Goal: Find specific page/section: Find specific page/section

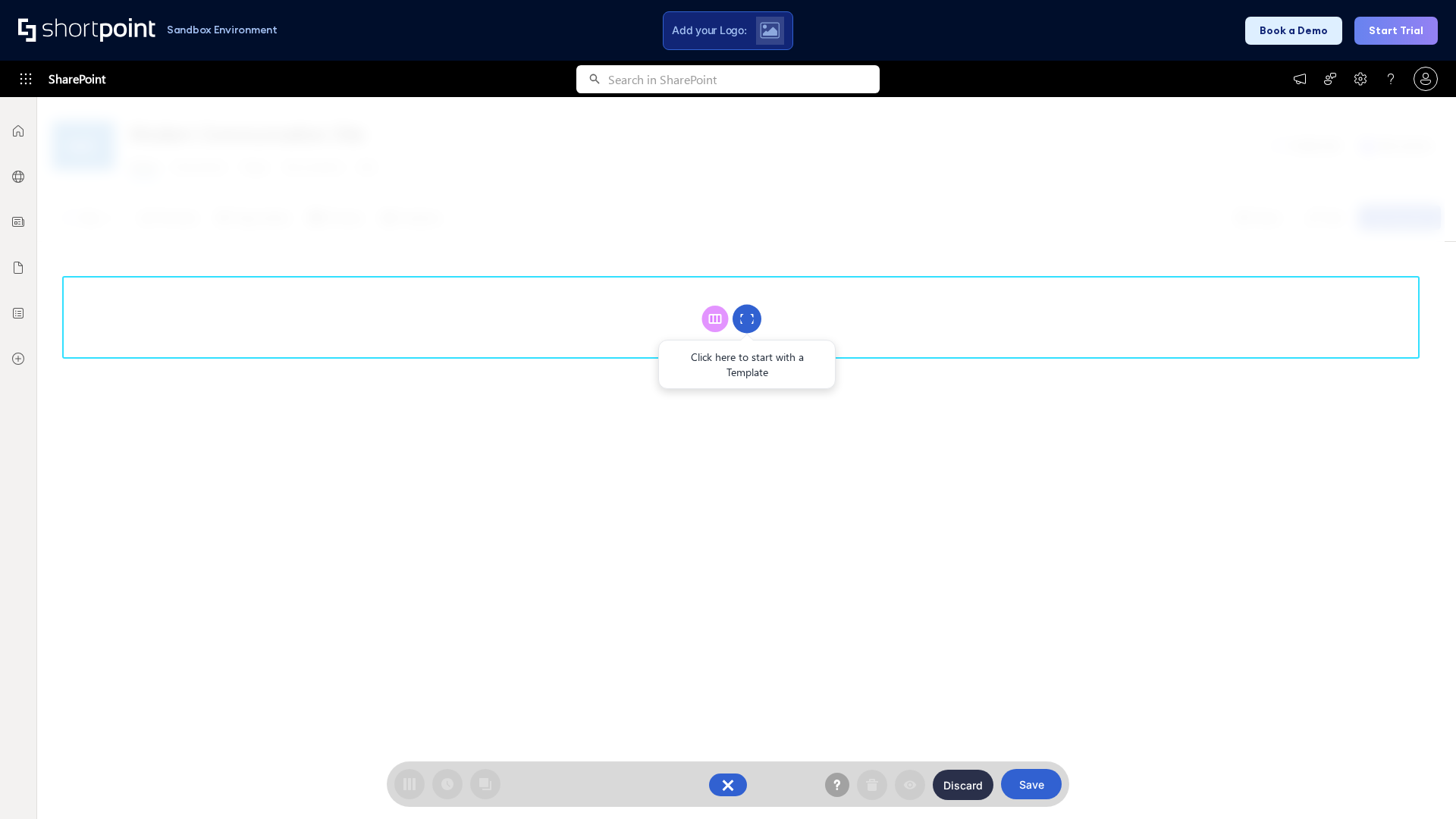
click at [748, 318] on circle at bounding box center [747, 319] width 29 height 29
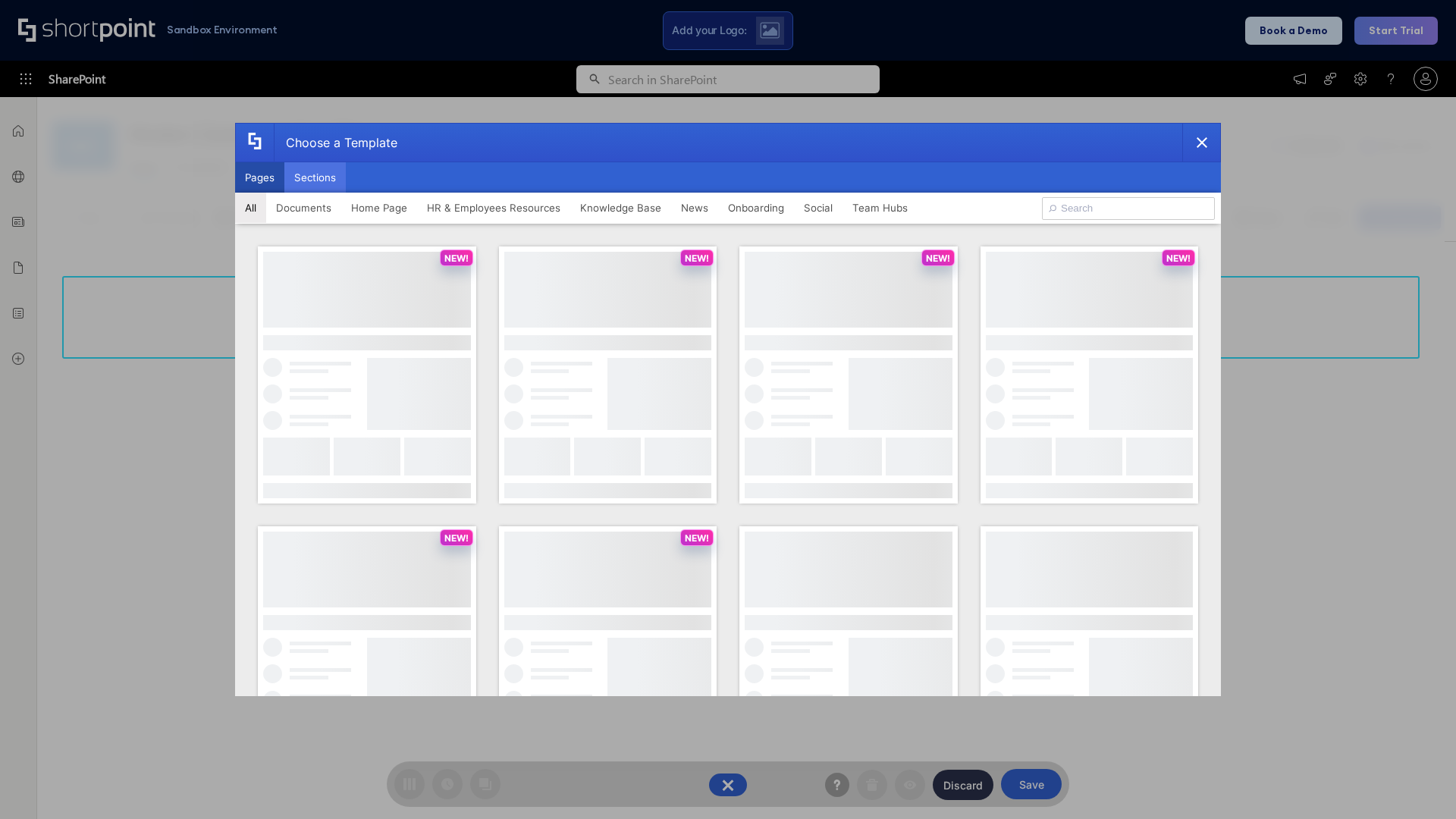
click at [315, 178] on button "Sections" at bounding box center [315, 177] width 62 height 30
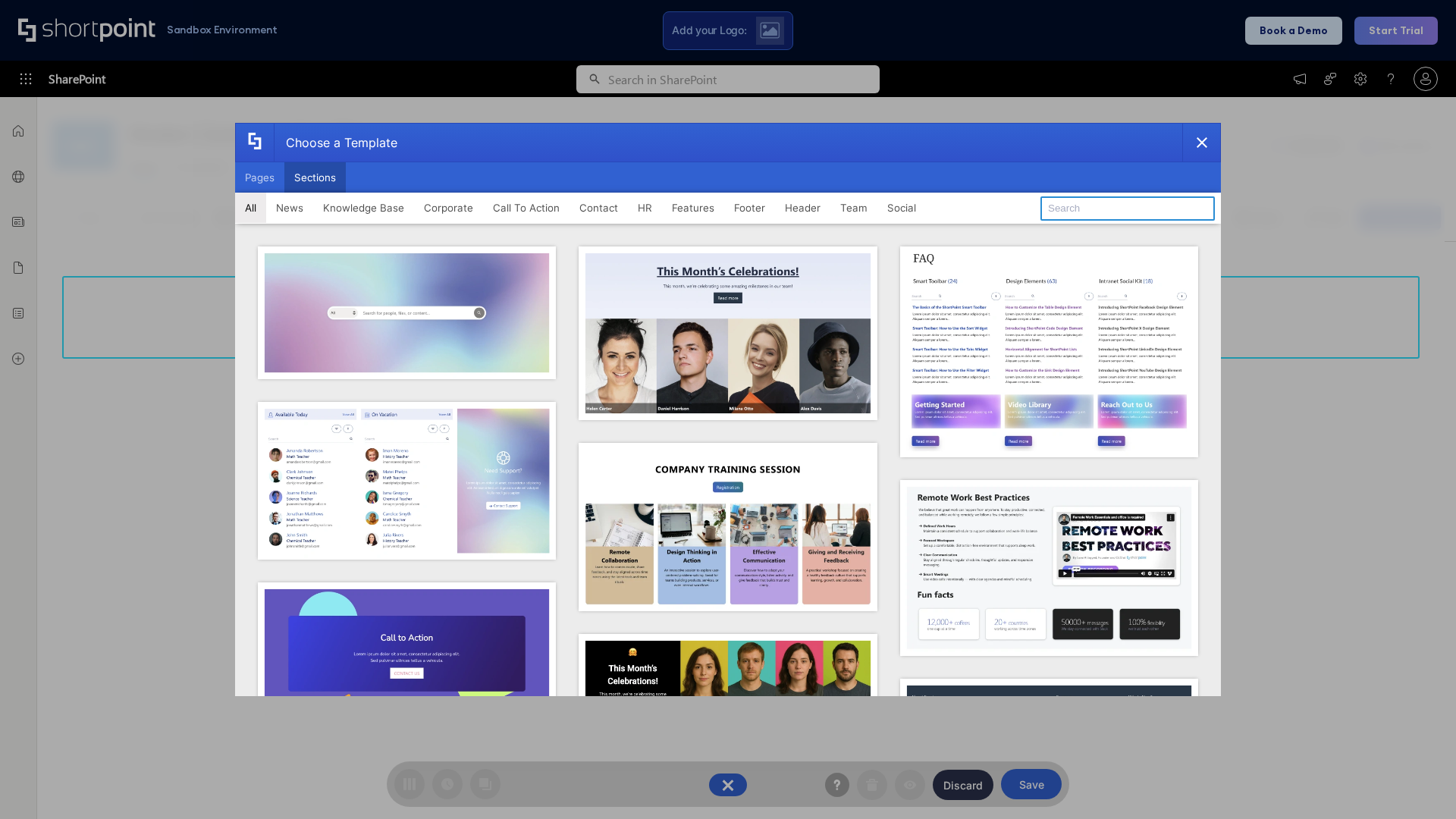
type input "Articles"
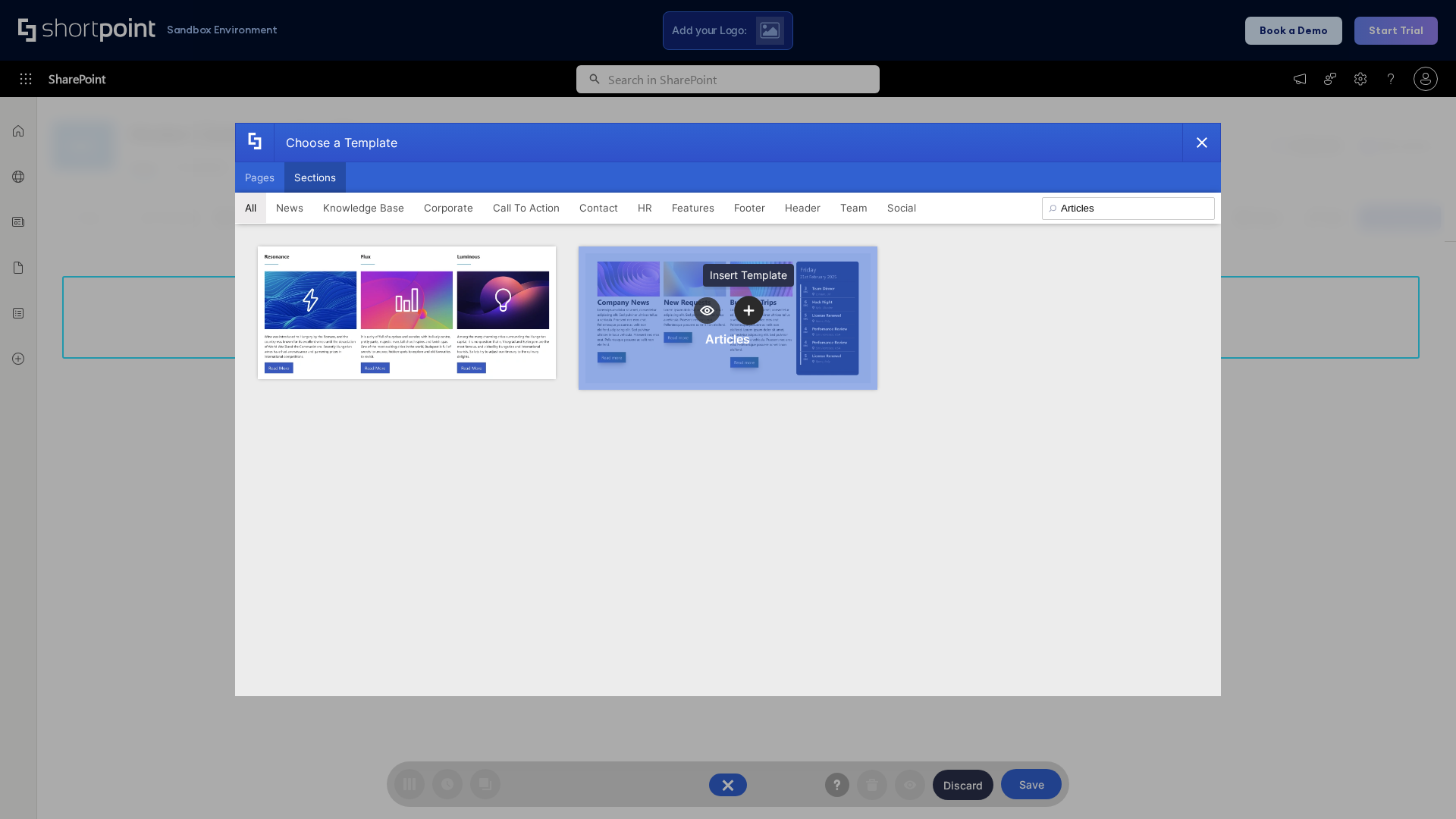
click at [748, 310] on icon "template selector" at bounding box center [748, 310] width 10 height 10
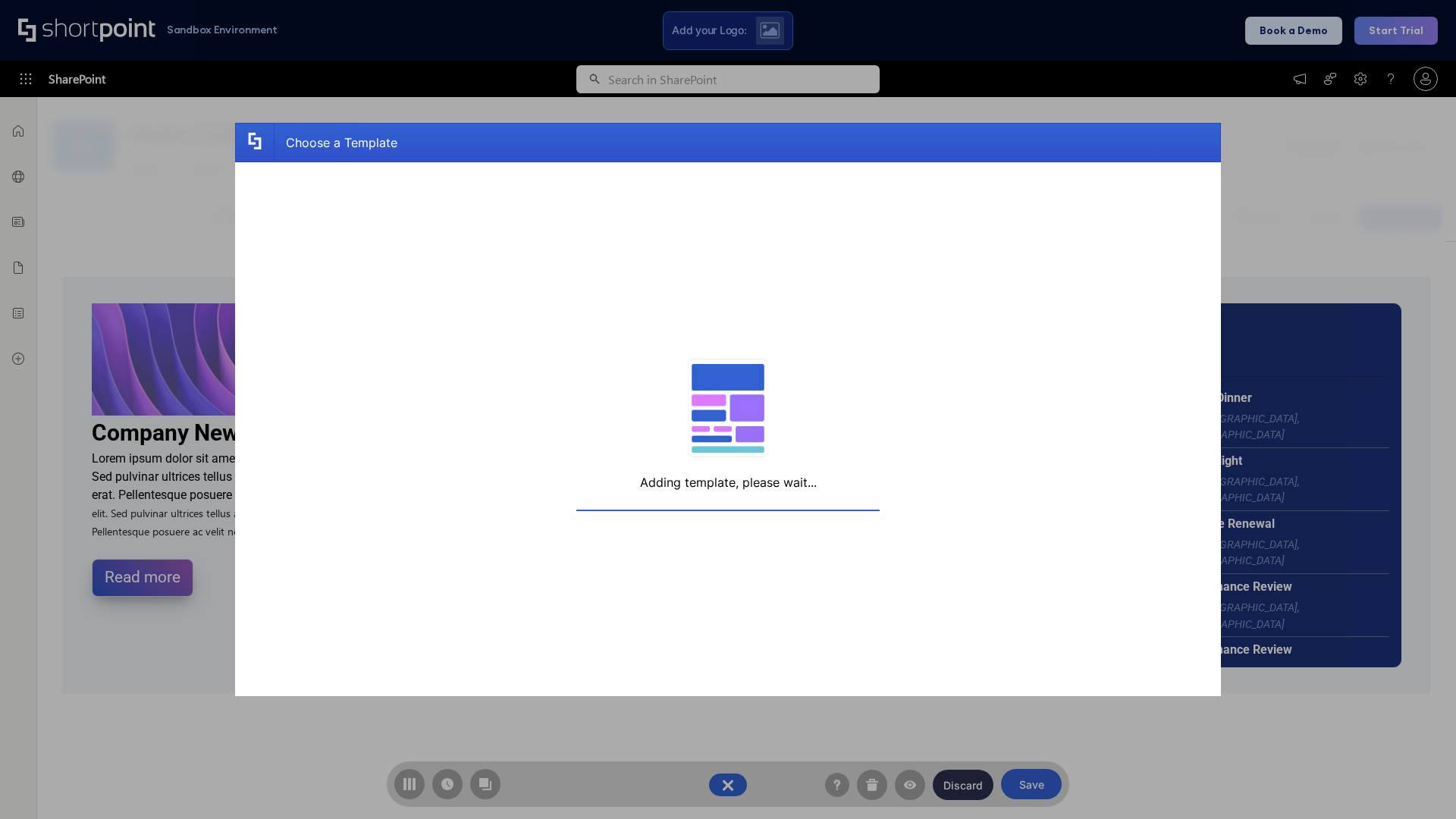
scroll to position [11, 11]
